Goal: Check status

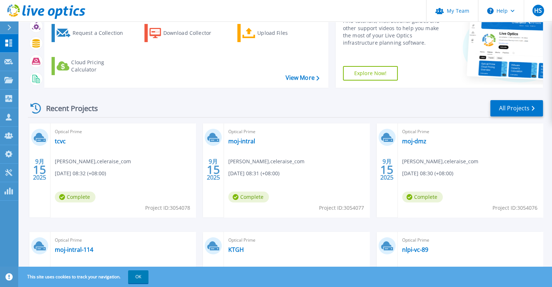
scroll to position [109, 0]
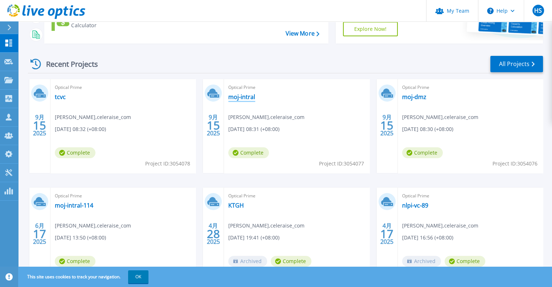
click at [242, 98] on link "moj-intral" at bounding box center [241, 96] width 27 height 7
